Goal: Information Seeking & Learning: Find contact information

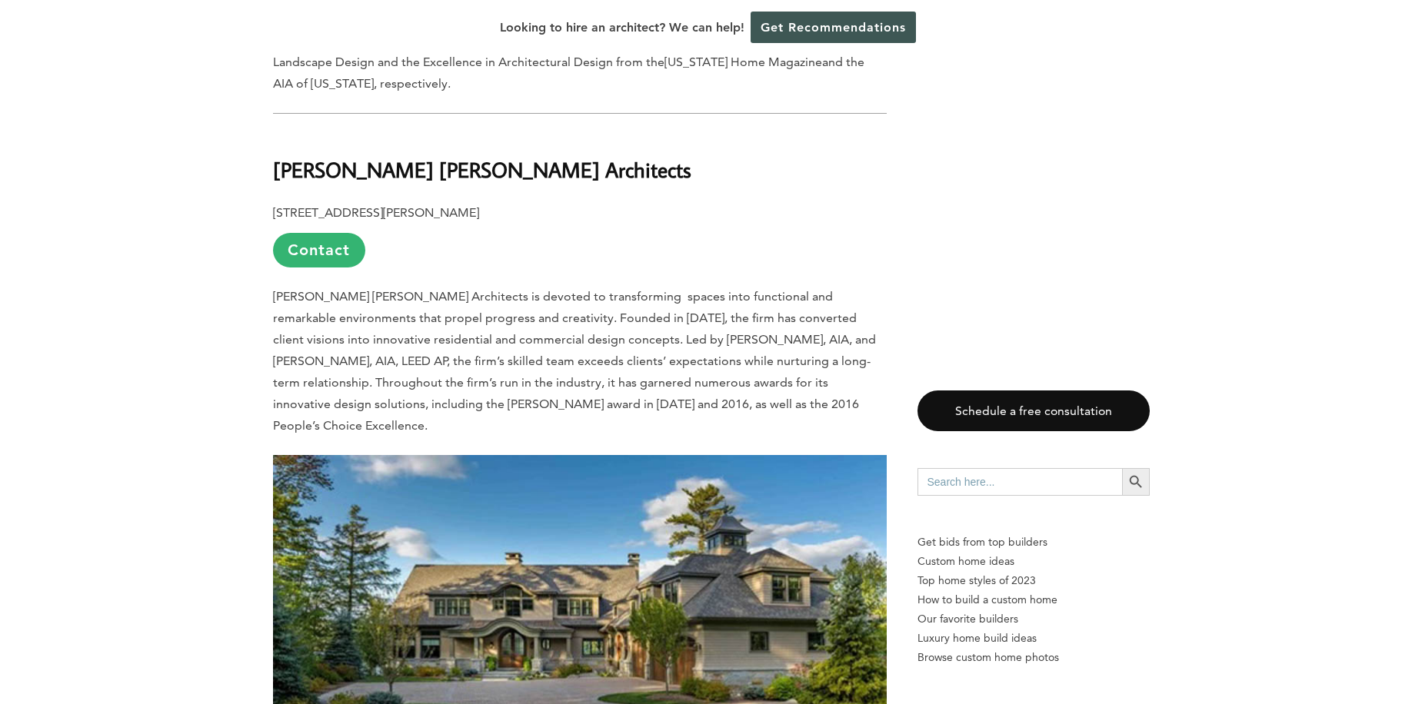
scroll to position [1692, 0]
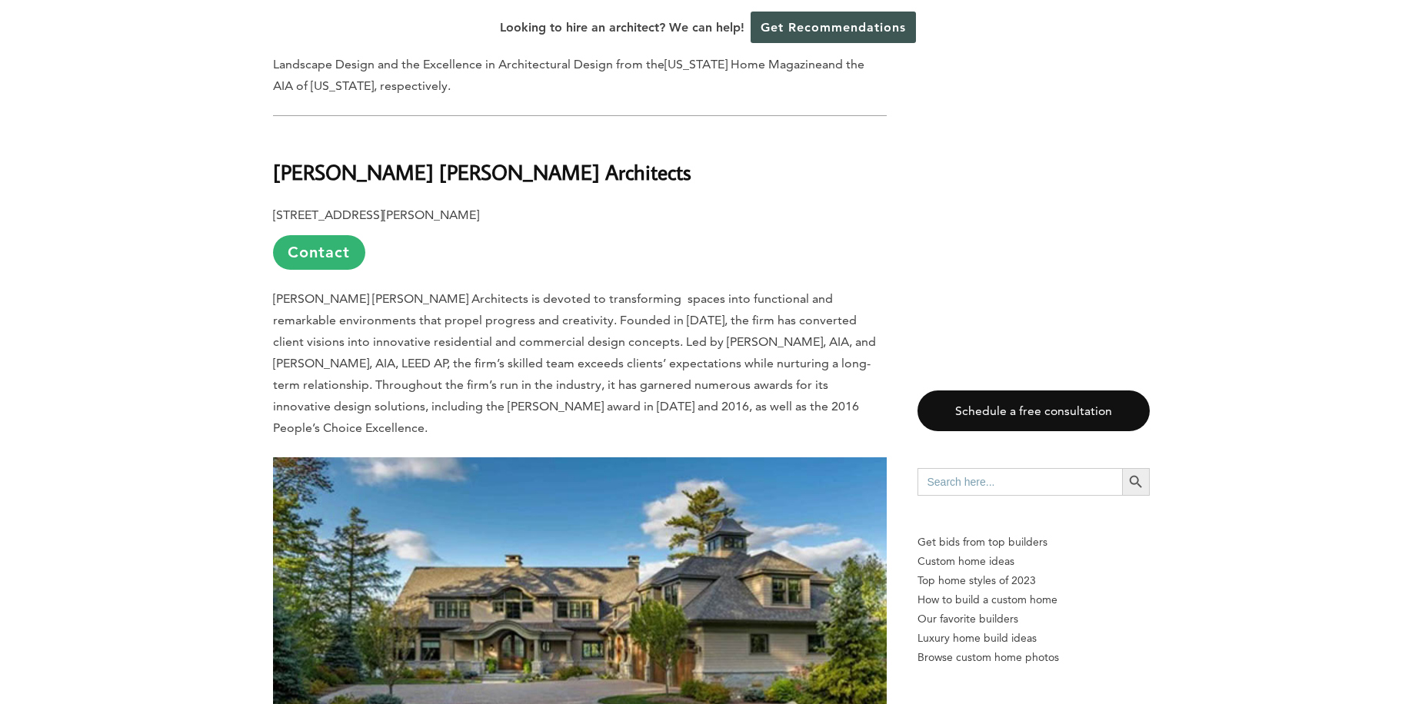
click at [391, 158] on b "[PERSON_NAME] [PERSON_NAME] Architects" at bounding box center [482, 171] width 418 height 27
click at [352, 158] on b "[PERSON_NAME] [PERSON_NAME] Architects" at bounding box center [482, 171] width 418 height 27
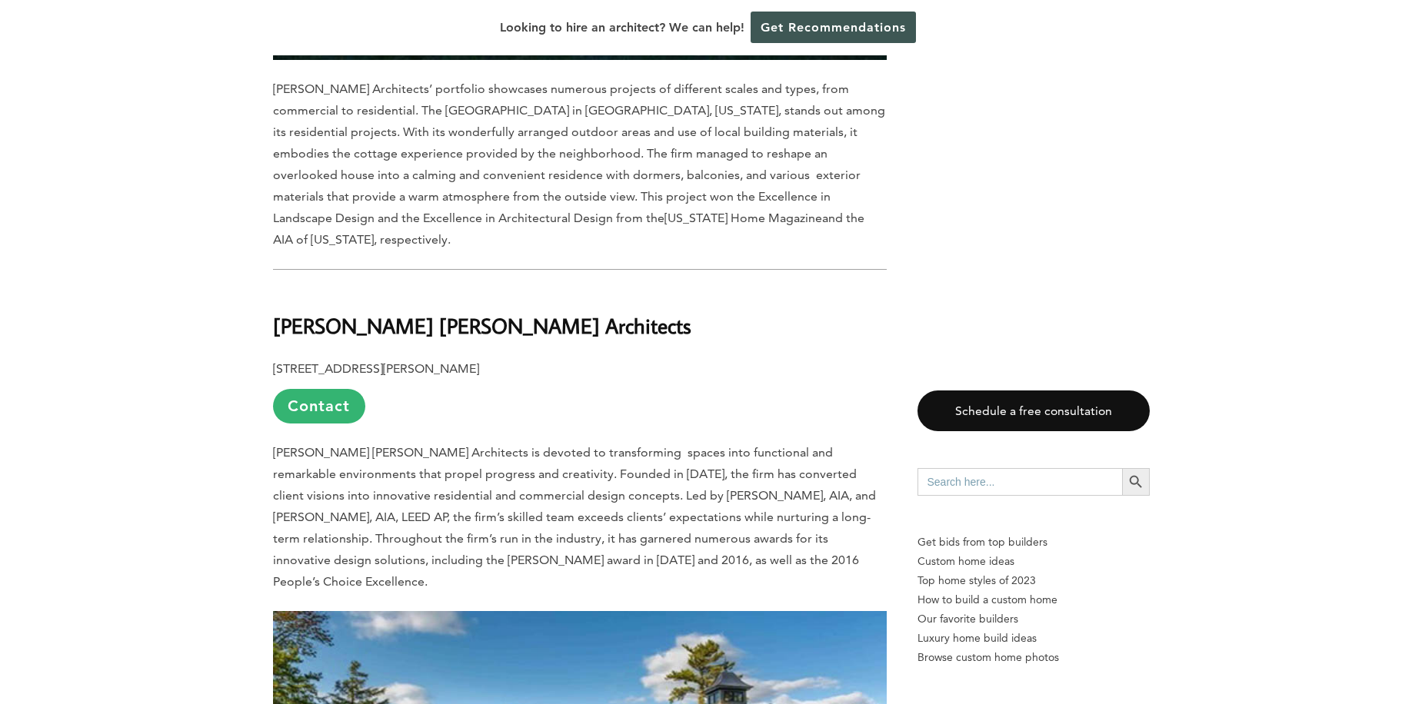
scroll to position [1461, 0]
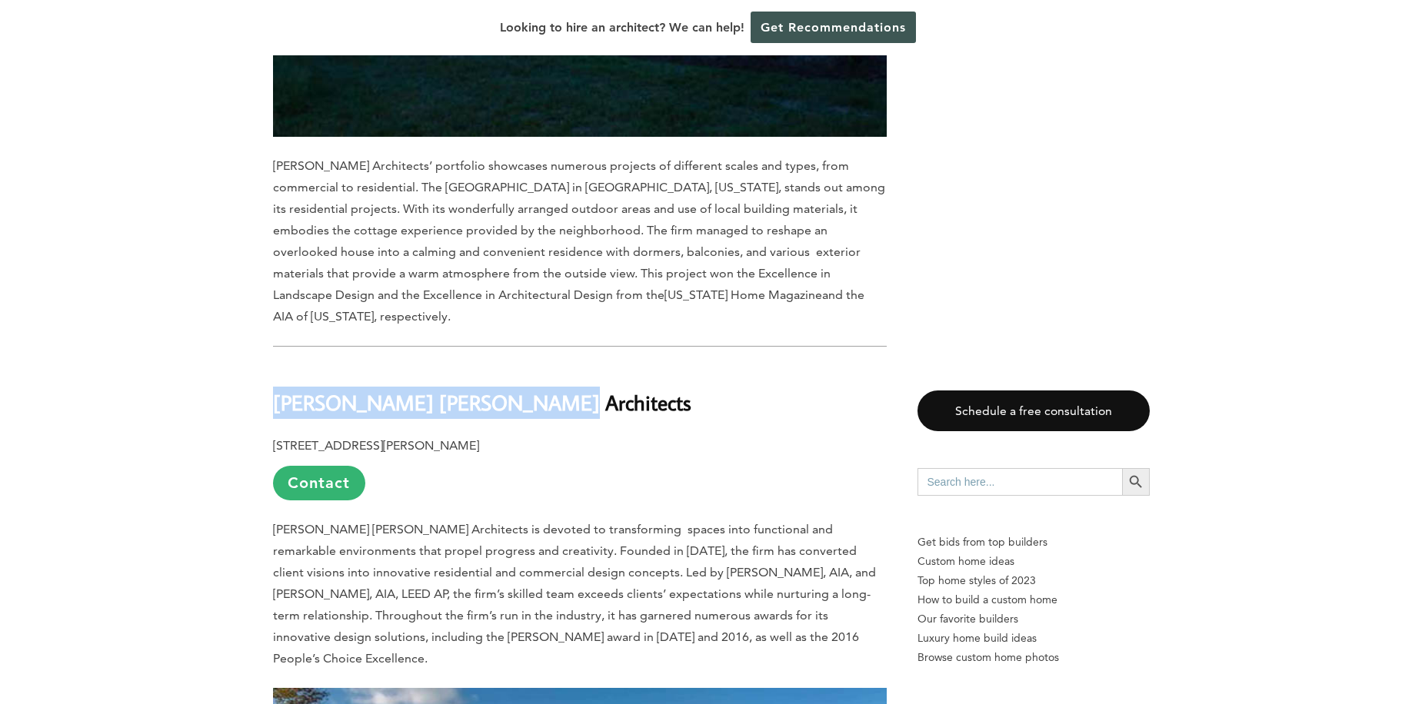
drag, startPoint x: 549, startPoint y: 373, endPoint x: 258, endPoint y: 361, distance: 291.7
drag, startPoint x: 258, startPoint y: 361, endPoint x: 228, endPoint y: 331, distance: 42.4
copy b "[PERSON_NAME] [PERSON_NAME] Architects"
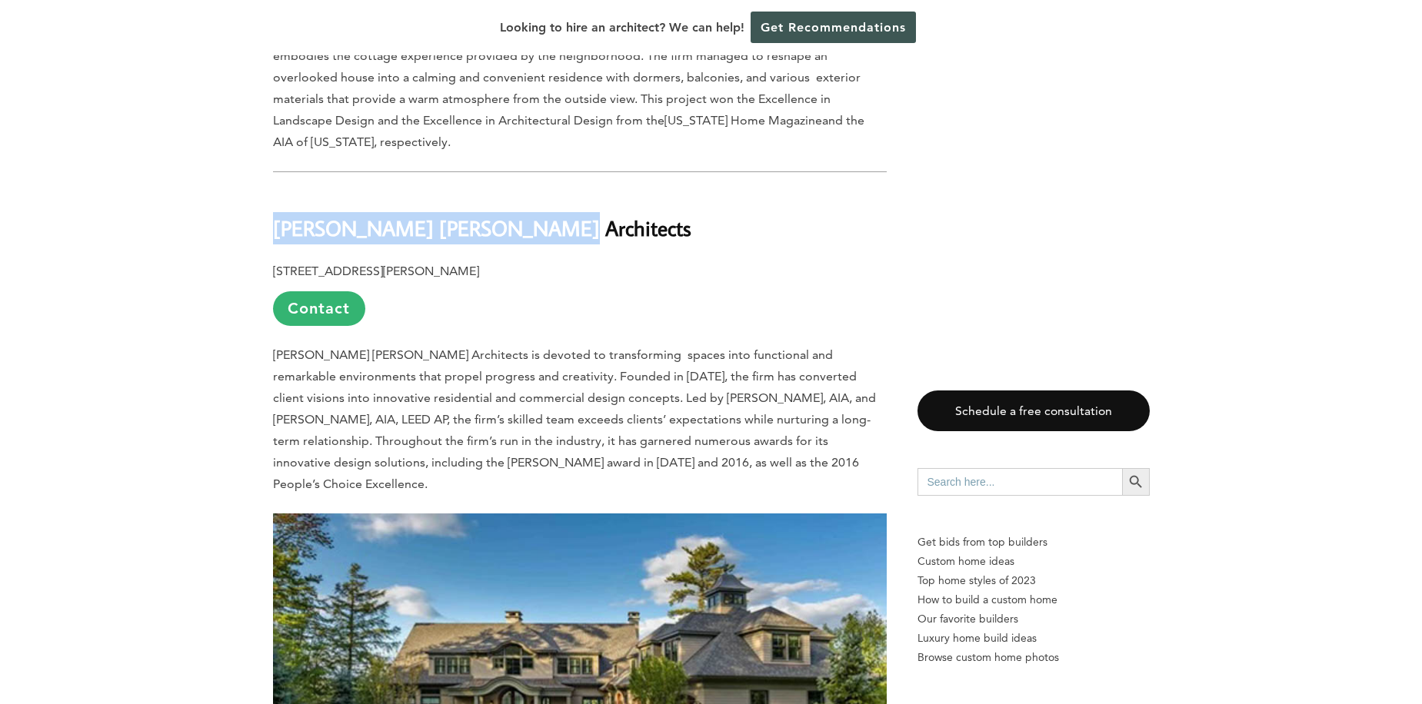
scroll to position [1615, 0]
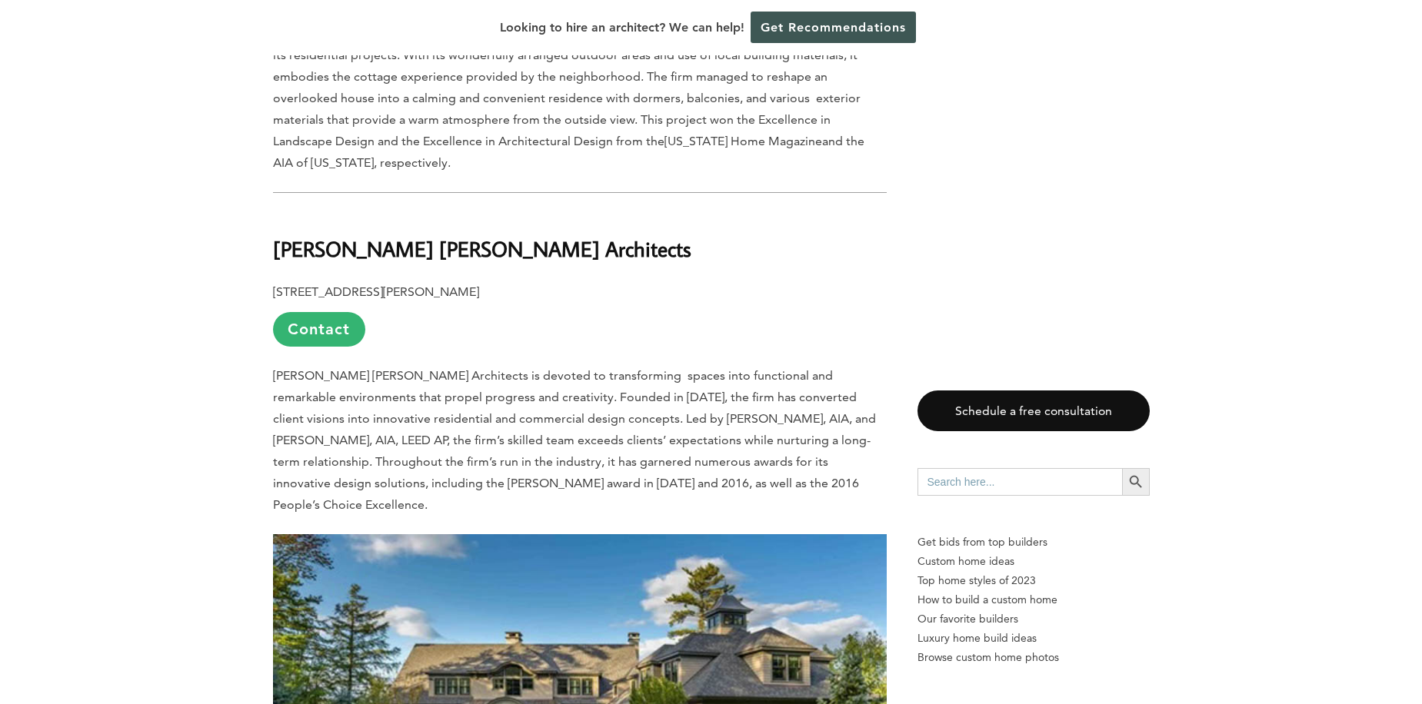
click at [573, 281] on p "[STREET_ADDRESS][PERSON_NAME] Contact" at bounding box center [580, 313] width 614 height 65
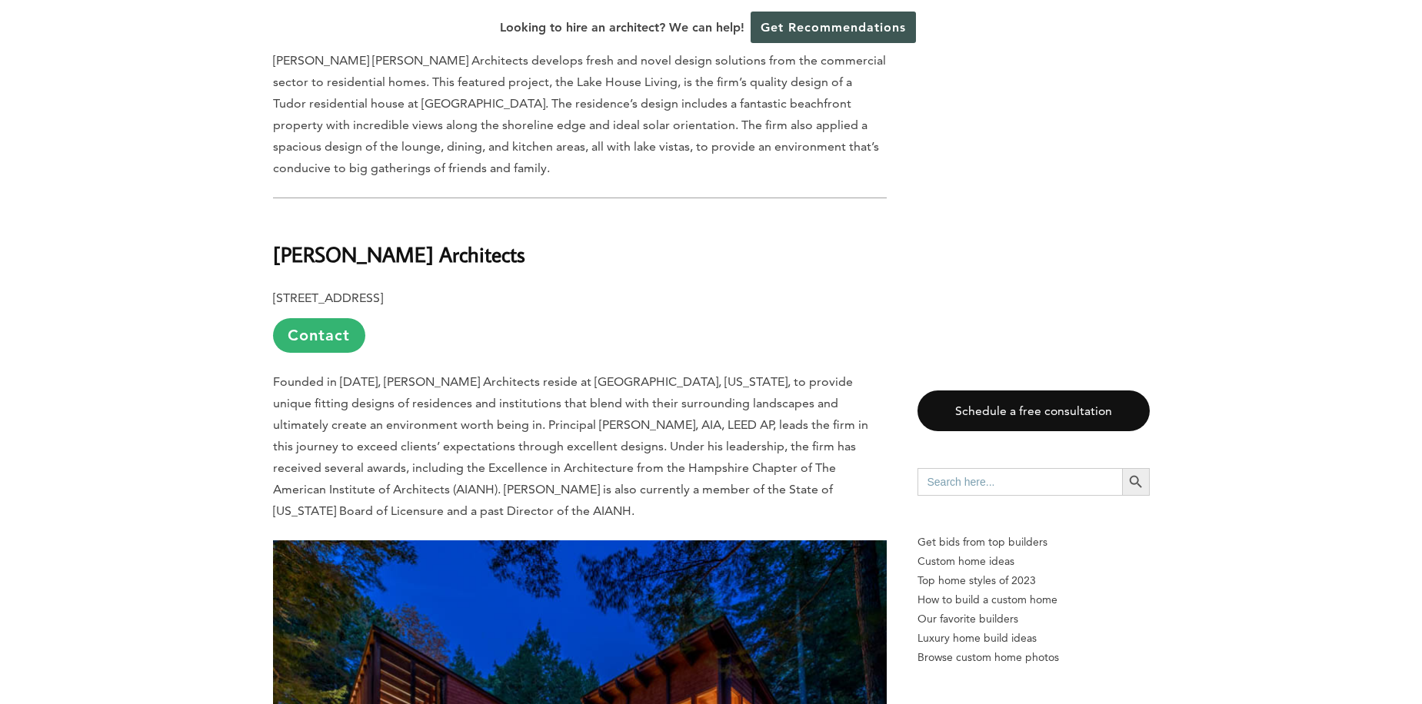
scroll to position [2461, 0]
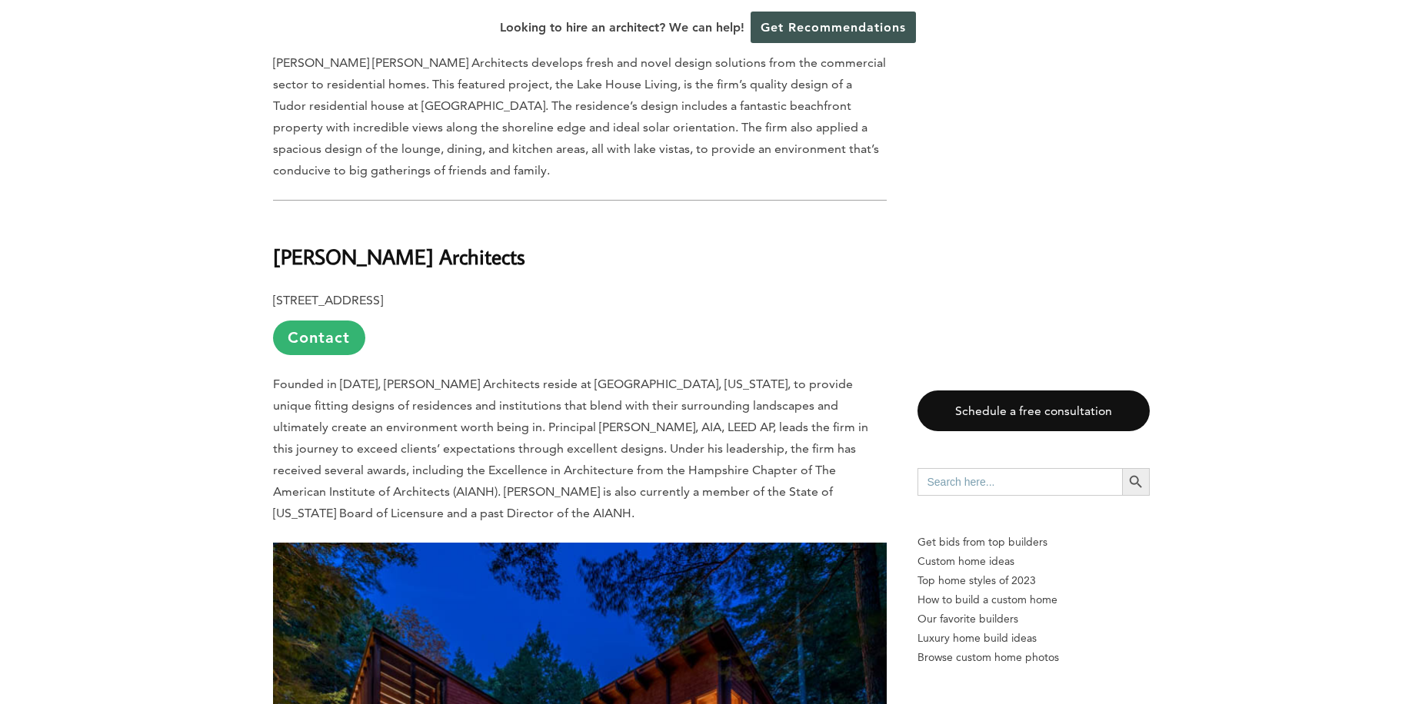
drag, startPoint x: 528, startPoint y: 211, endPoint x: 250, endPoint y: 210, distance: 277.6
copy b "[PERSON_NAME] Architects"
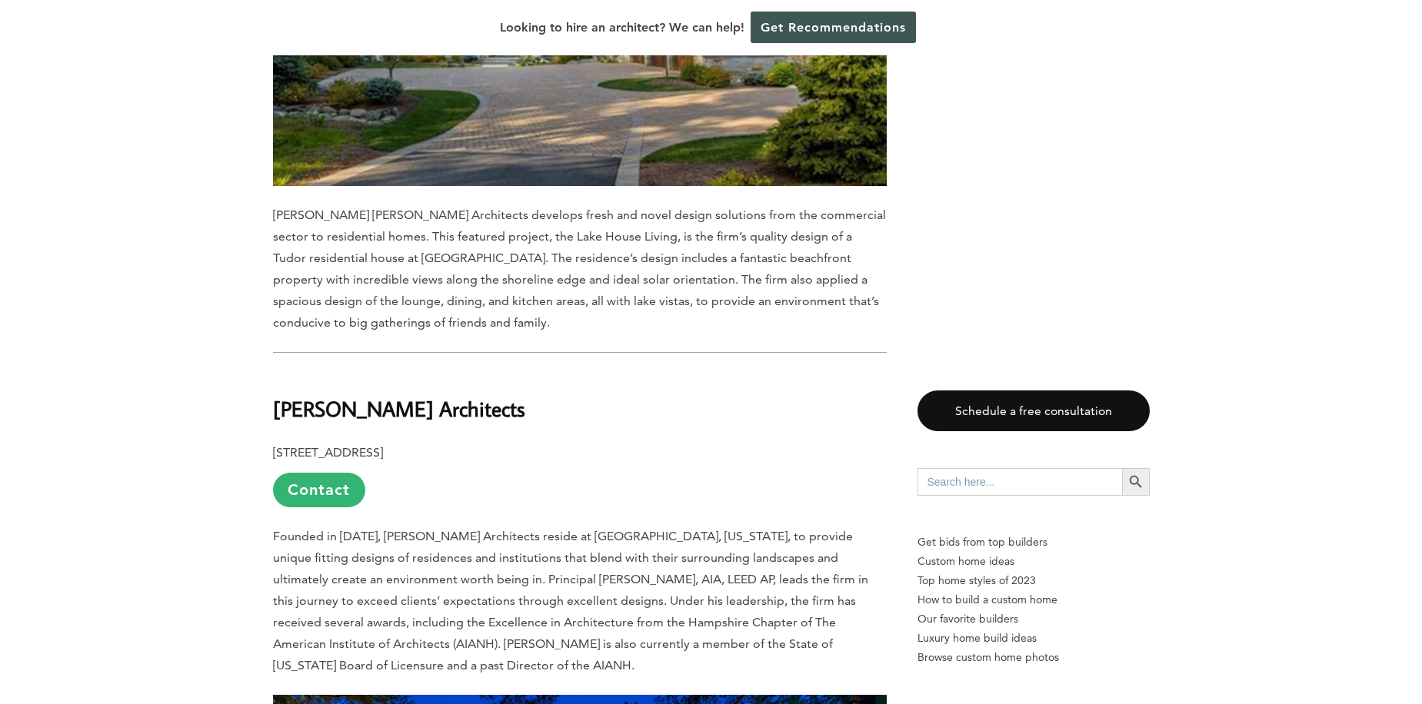
scroll to position [2307, 0]
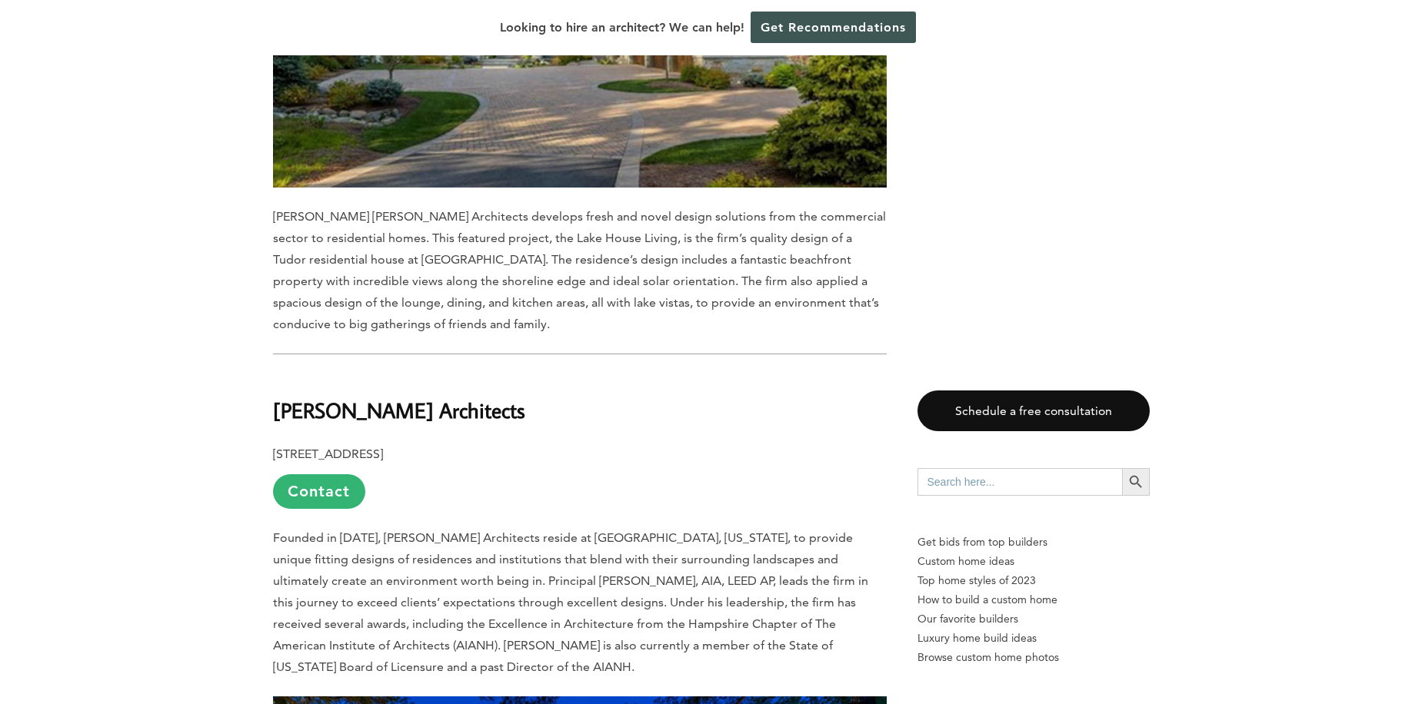
click at [658, 373] on h2 "[PERSON_NAME] Architects" at bounding box center [580, 399] width 614 height 53
click at [618, 373] on h2 "[PERSON_NAME] Architects" at bounding box center [580, 399] width 614 height 53
click at [648, 377] on h2 "[PERSON_NAME] Architects" at bounding box center [580, 399] width 614 height 53
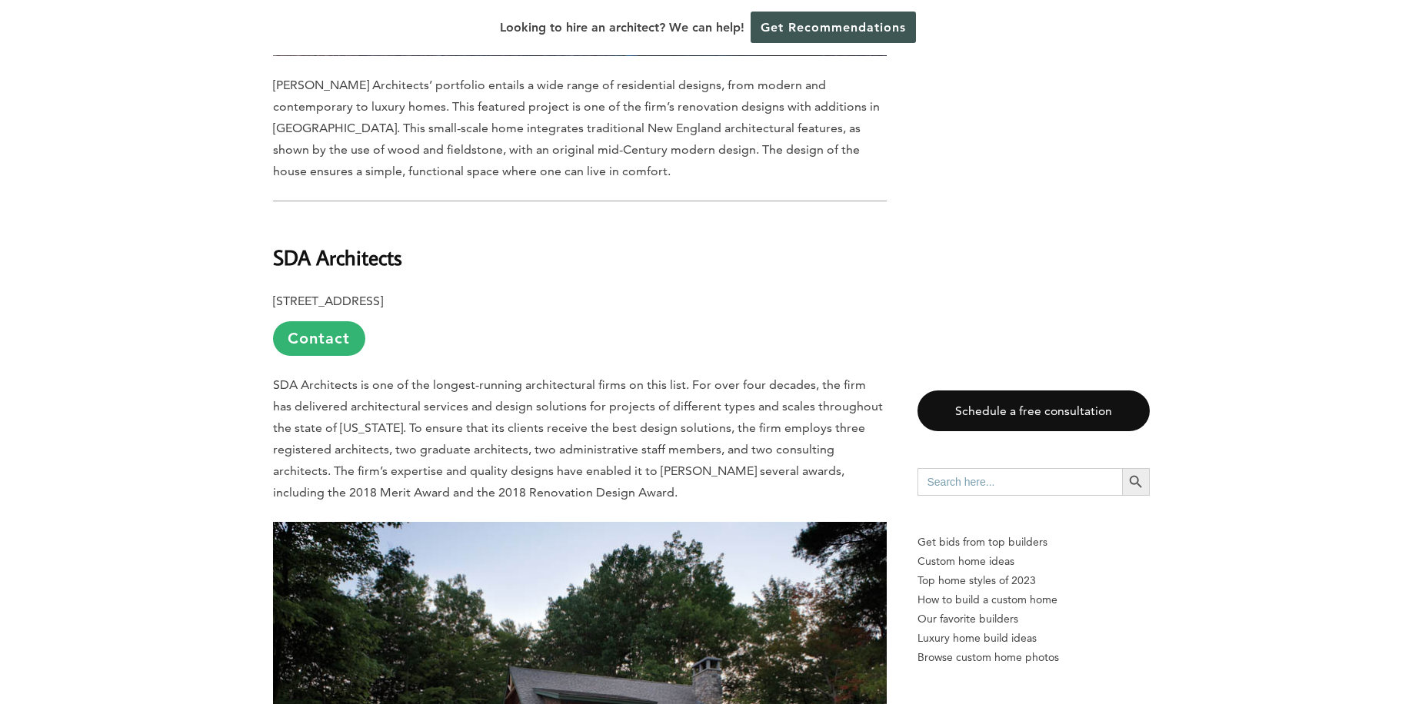
scroll to position [3461, 0]
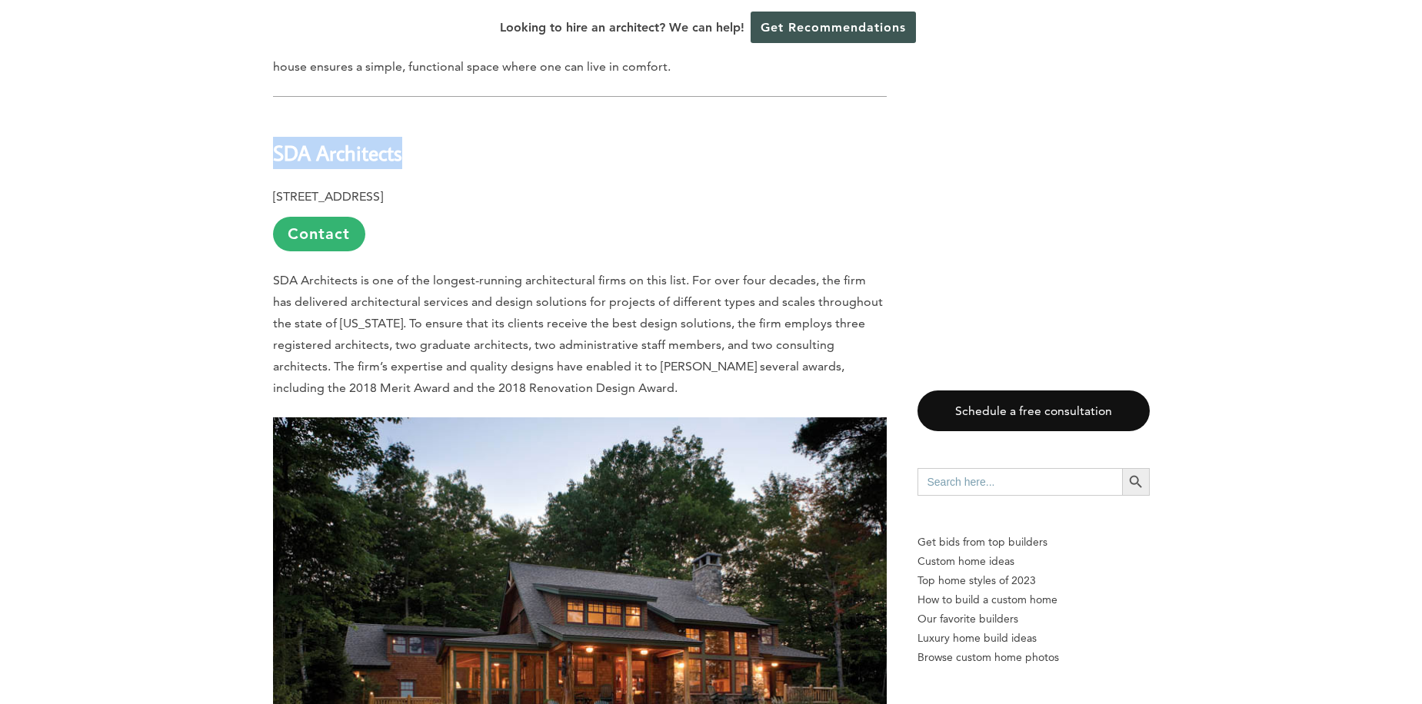
drag, startPoint x: 418, startPoint y: 105, endPoint x: 265, endPoint y: 111, distance: 152.4
copy b "SDA Architects"
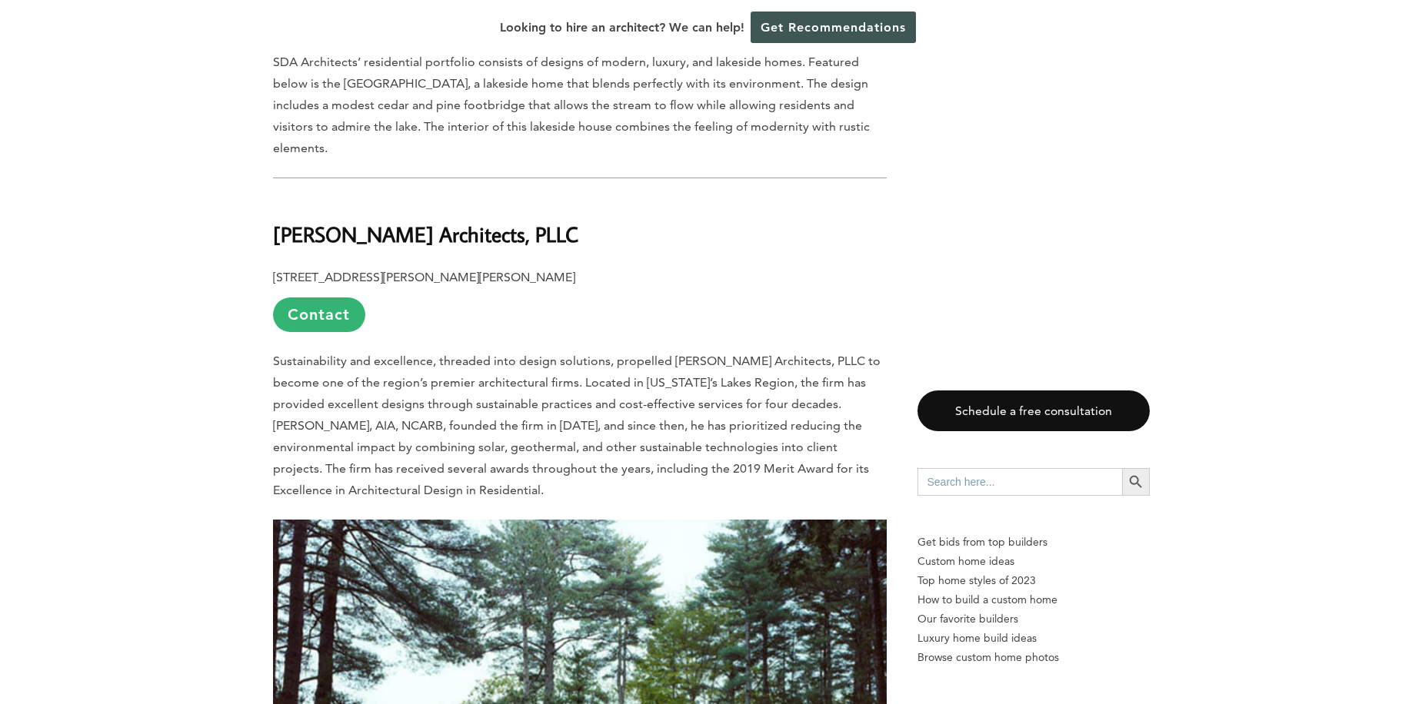
scroll to position [4230, 0]
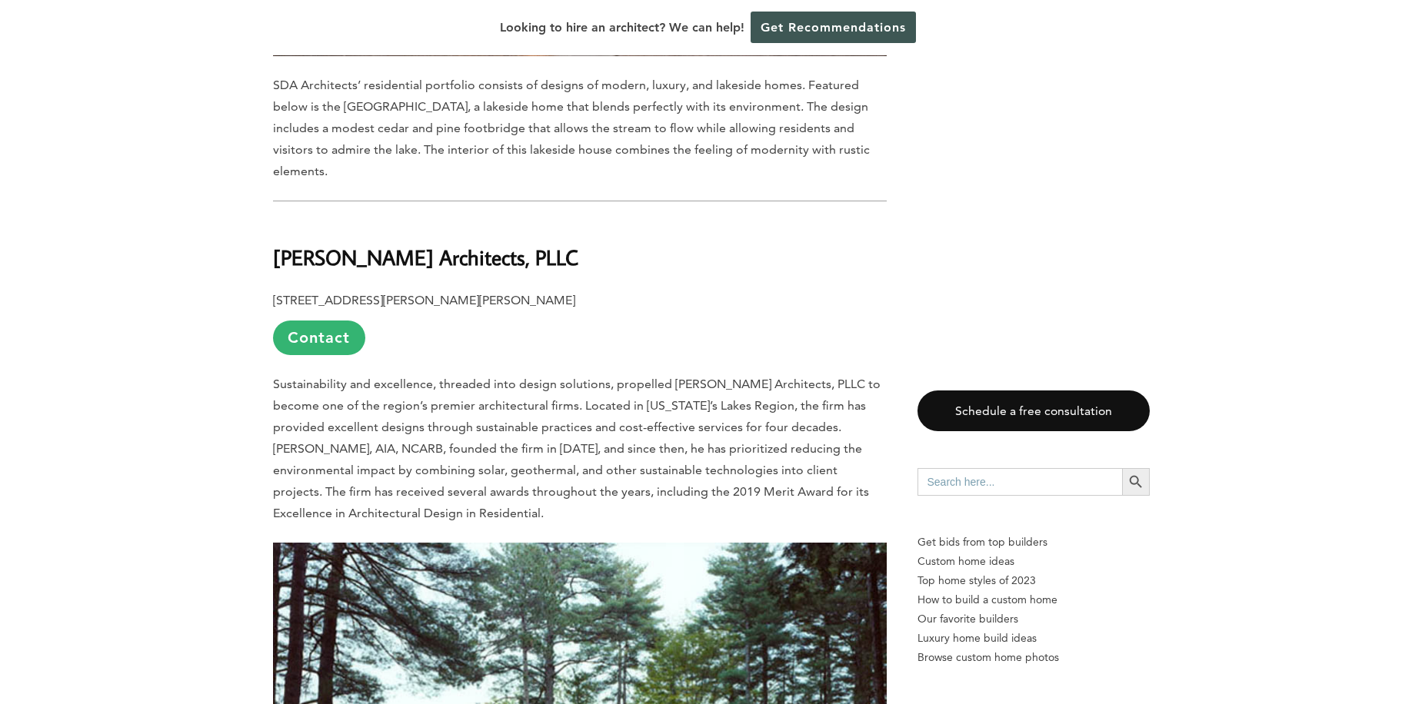
drag, startPoint x: 651, startPoint y: 213, endPoint x: 266, endPoint y: 209, distance: 384.5
copy b "[PERSON_NAME] Architects, PLLC"
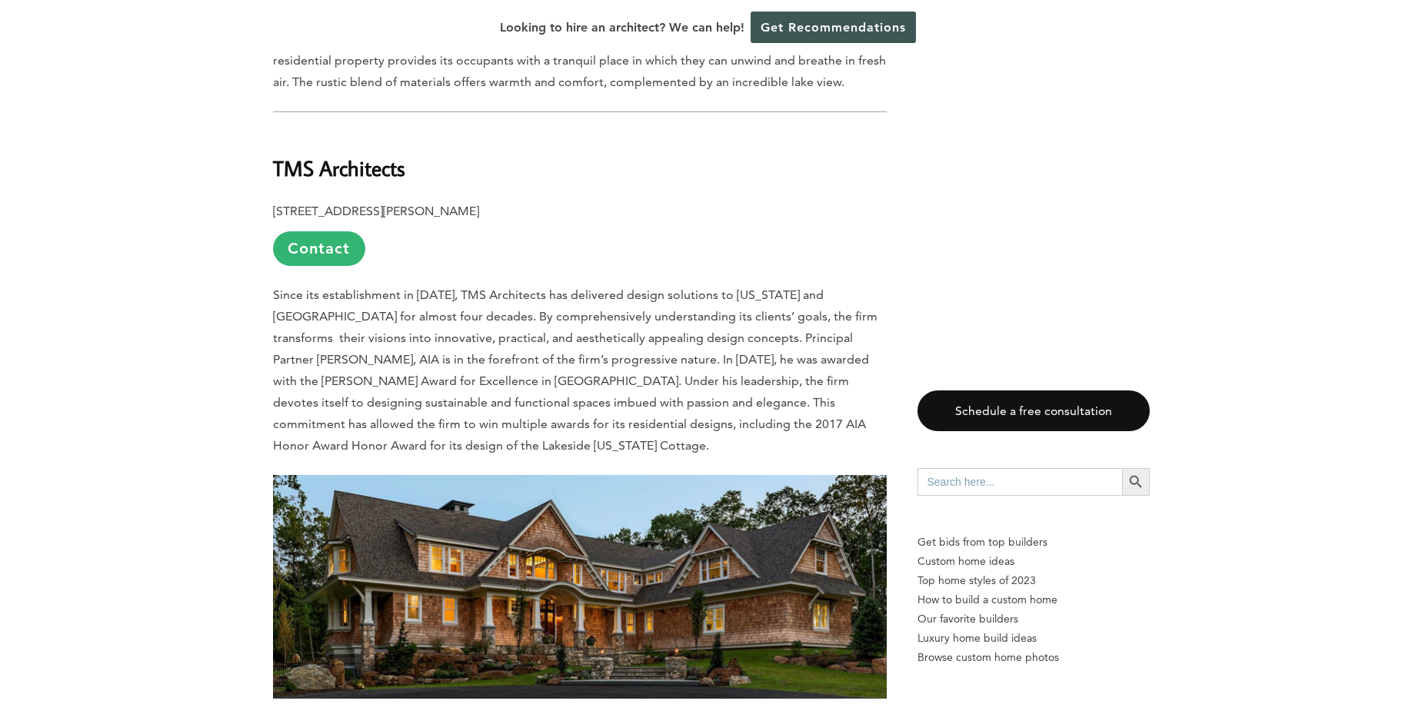
scroll to position [5229, 0]
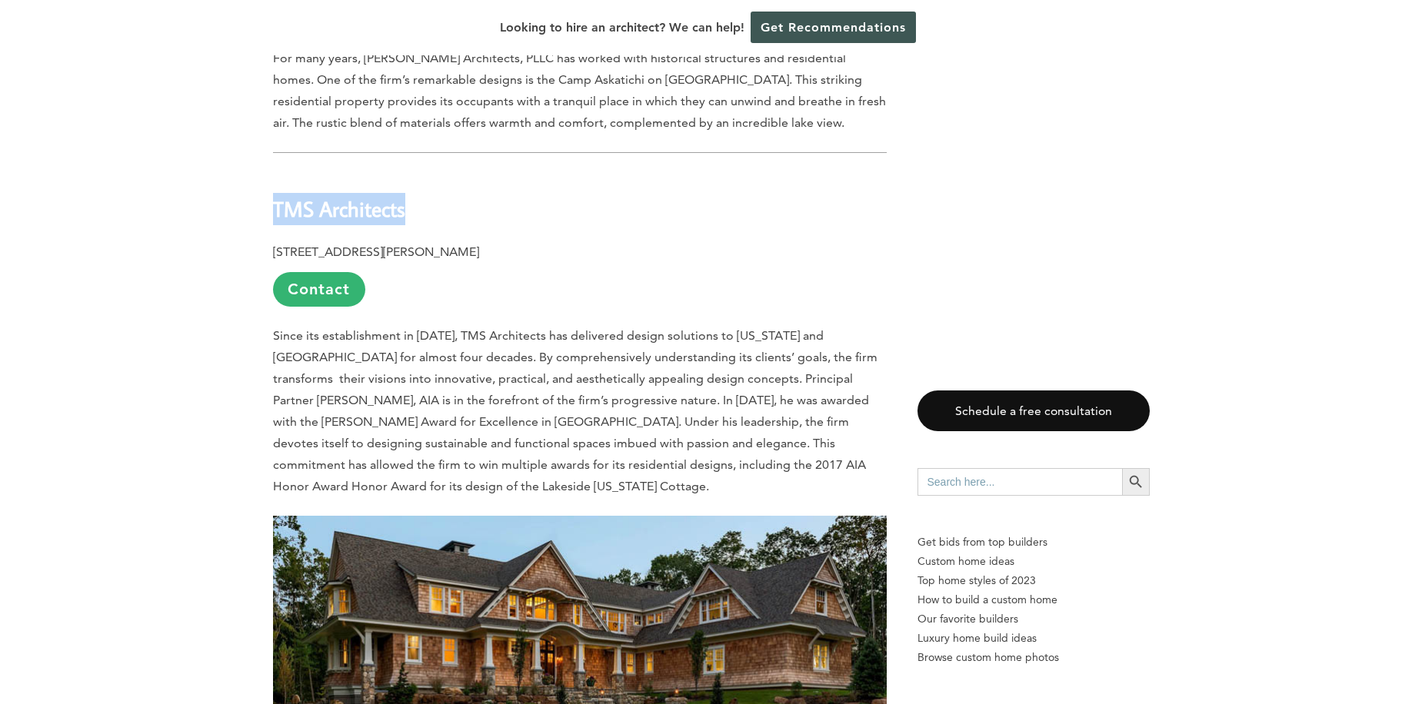
drag, startPoint x: 431, startPoint y: 162, endPoint x: 251, endPoint y: 162, distance: 180.7
copy b "TMS Architects"
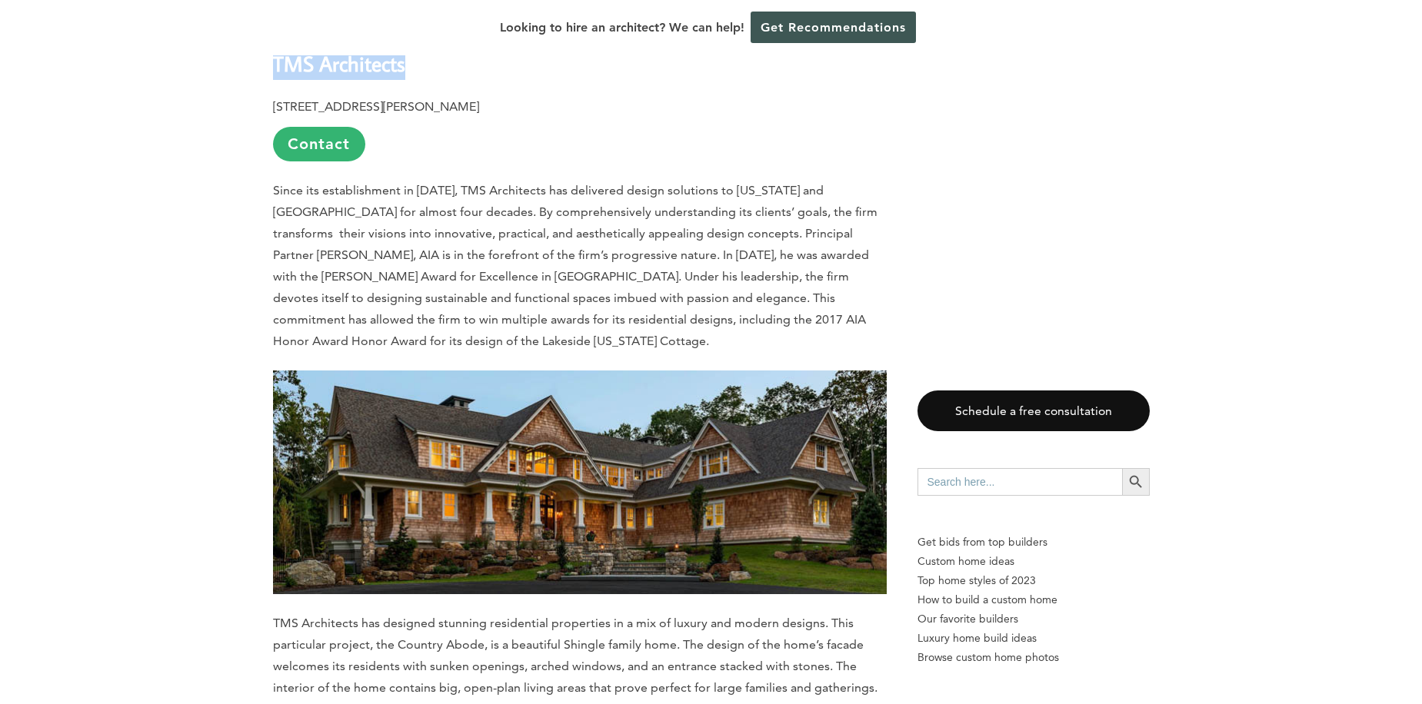
scroll to position [5383, 0]
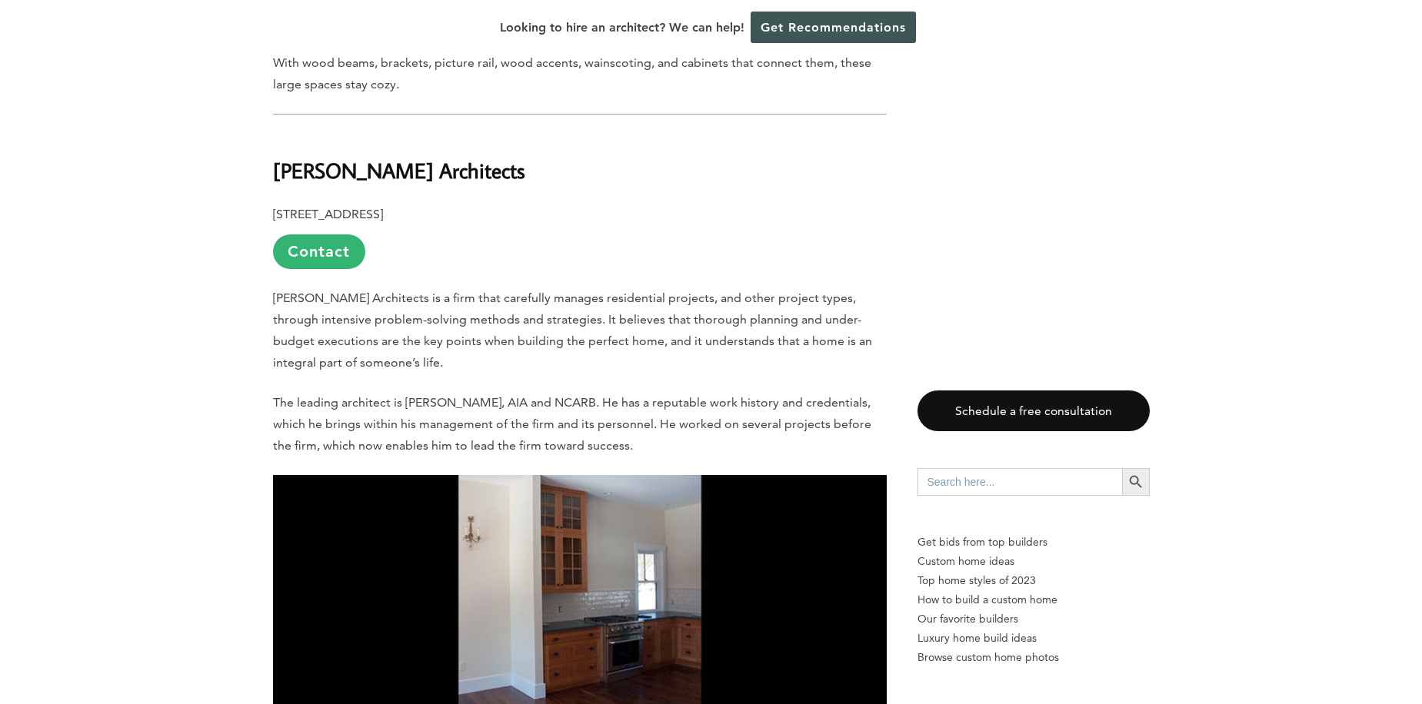
scroll to position [5998, 0]
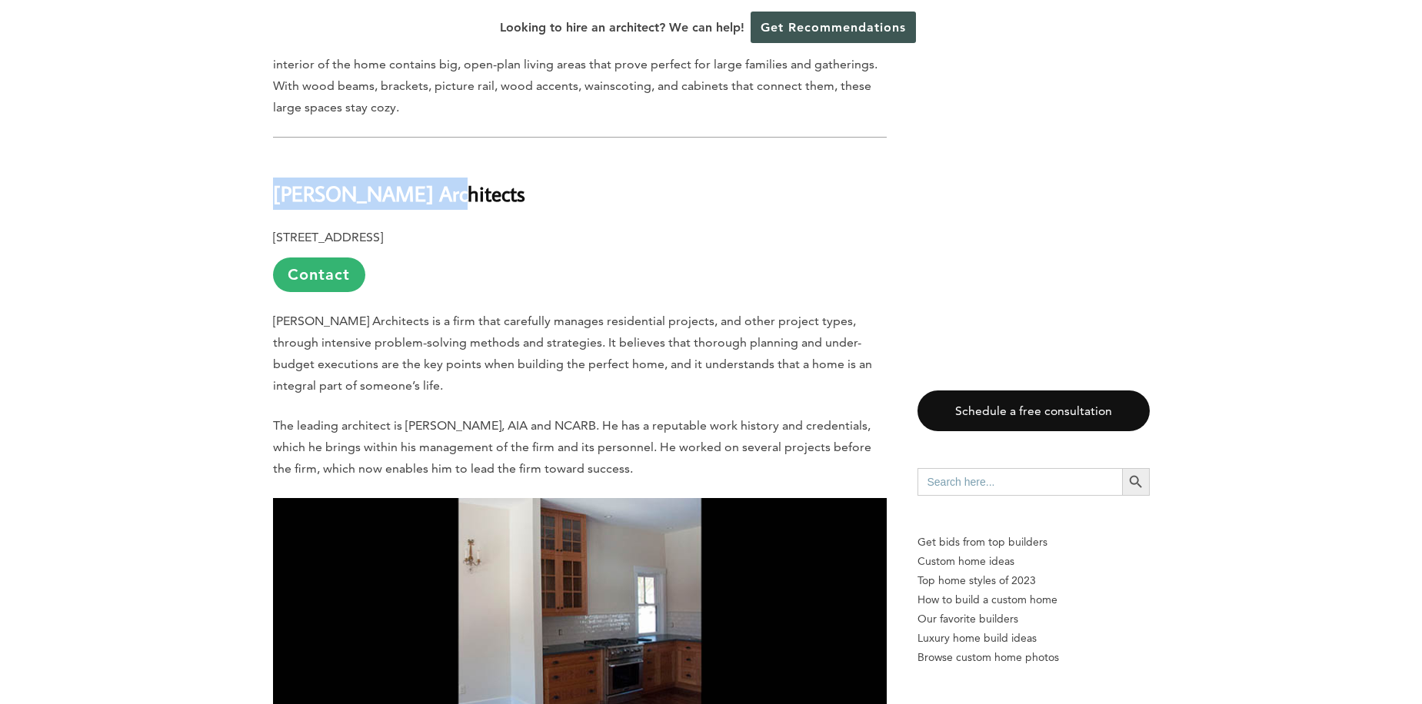
drag, startPoint x: 451, startPoint y: 143, endPoint x: 255, endPoint y: 131, distance: 195.7
copy b "[PERSON_NAME] Architects"
click at [588, 227] on p "[STREET_ADDRESS] Contact" at bounding box center [580, 259] width 614 height 65
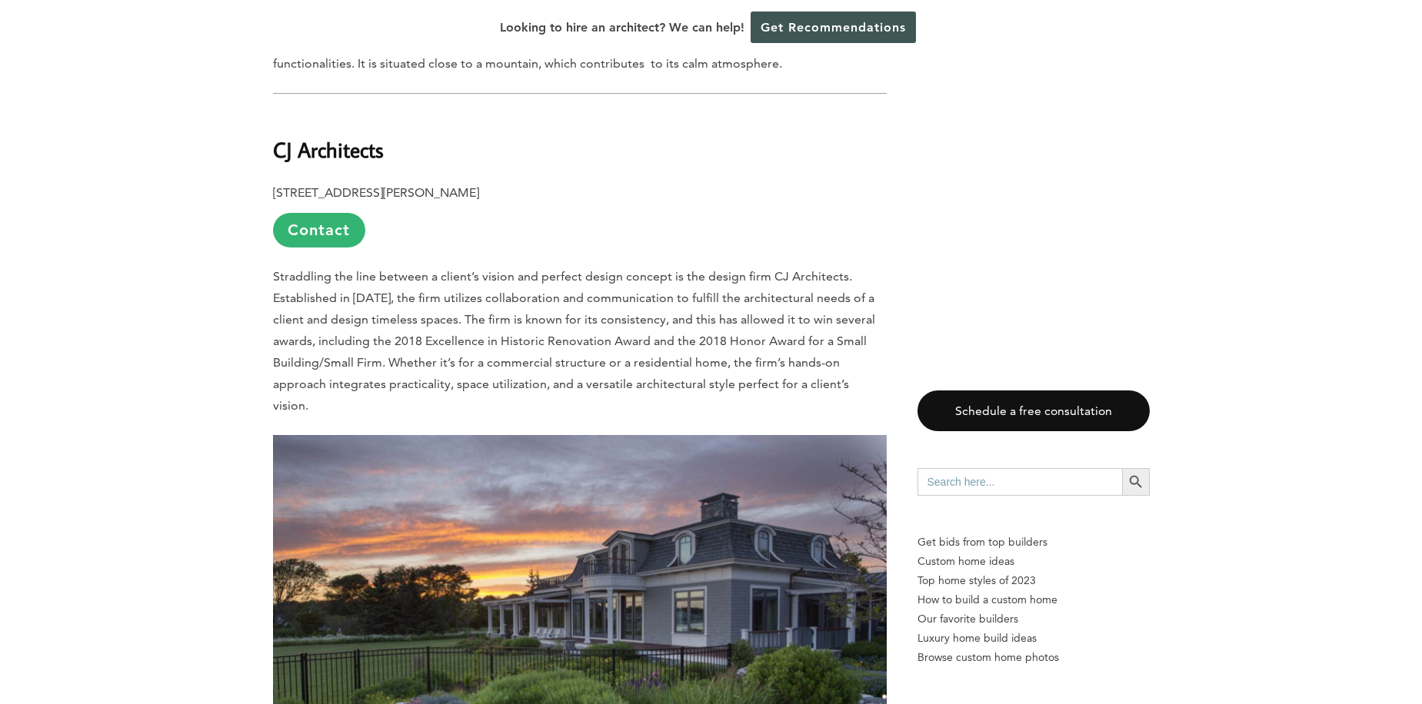
scroll to position [6767, 0]
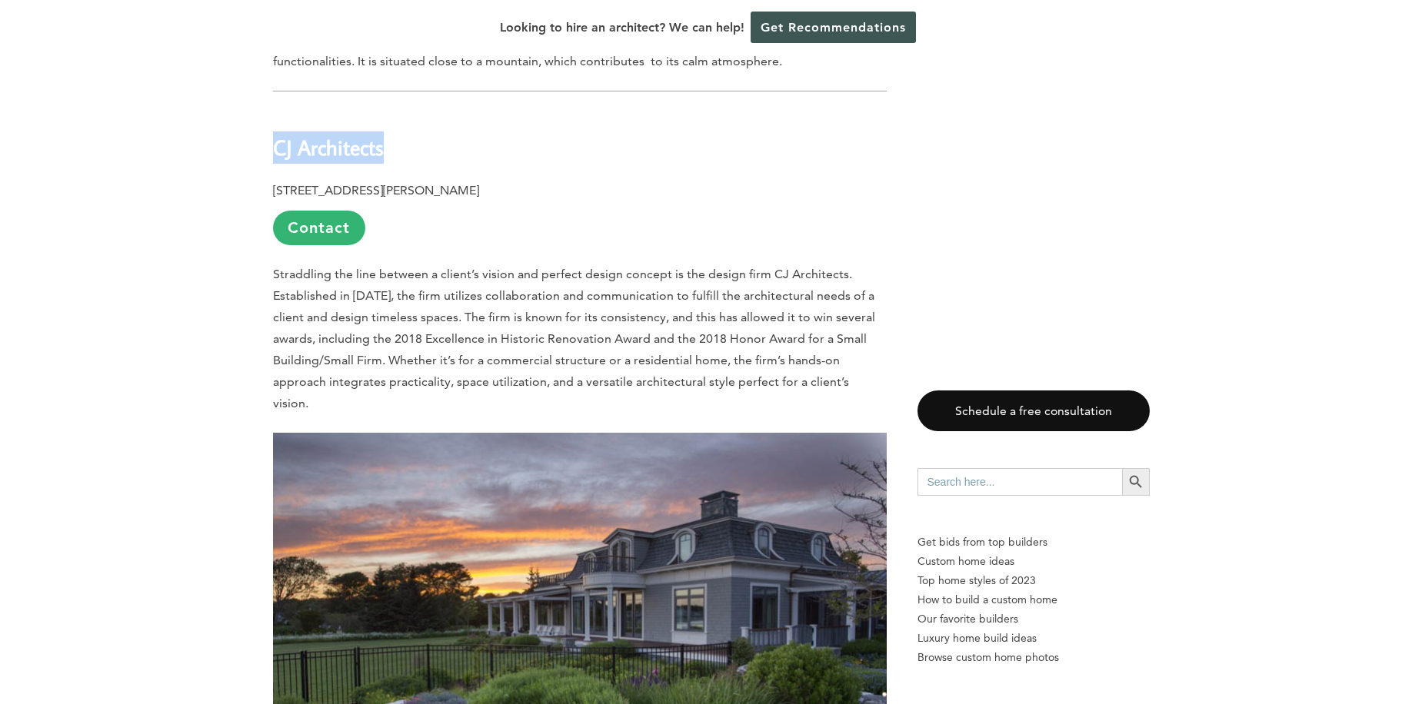
drag, startPoint x: 391, startPoint y: 103, endPoint x: 256, endPoint y: 105, distance: 135.4
copy b "CJ Architects"
click at [617, 180] on p "[STREET_ADDRESS][PERSON_NAME] Contact" at bounding box center [580, 212] width 614 height 65
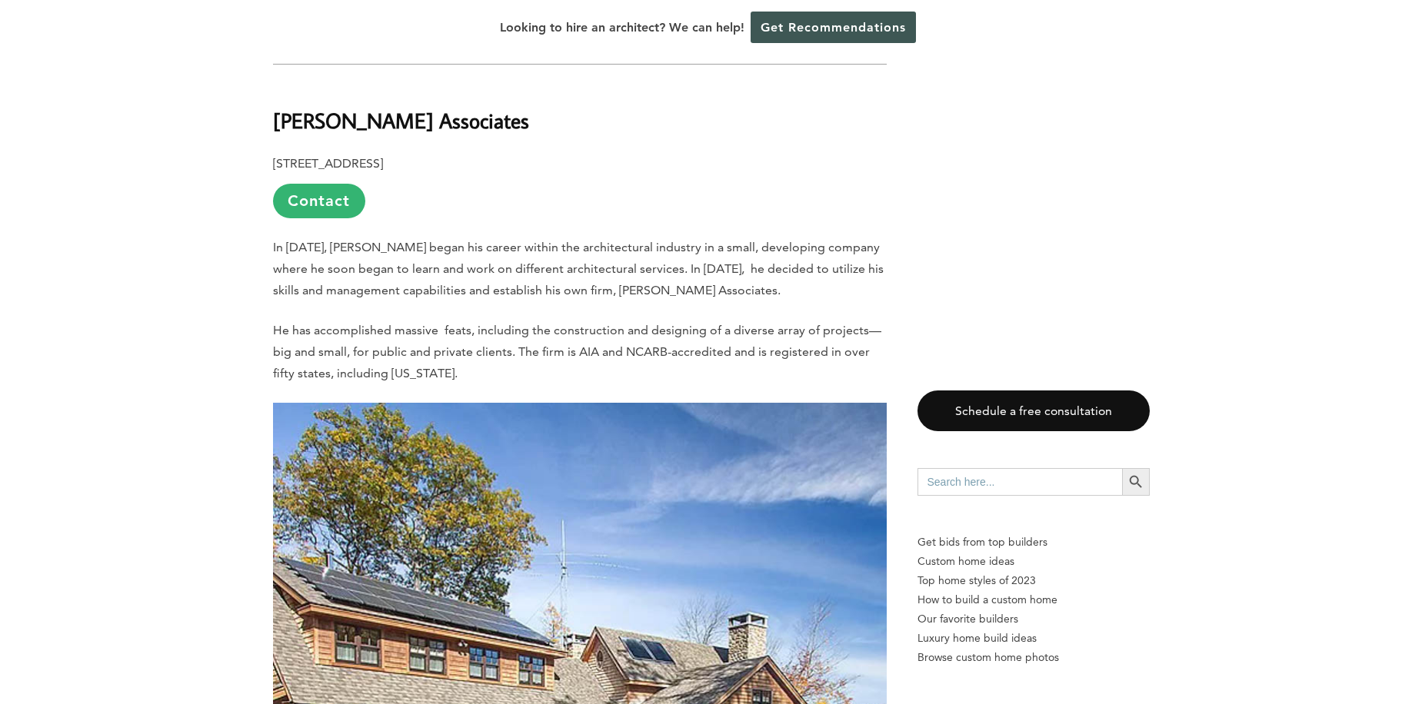
scroll to position [7613, 0]
